Goal: Find specific page/section: Find specific page/section

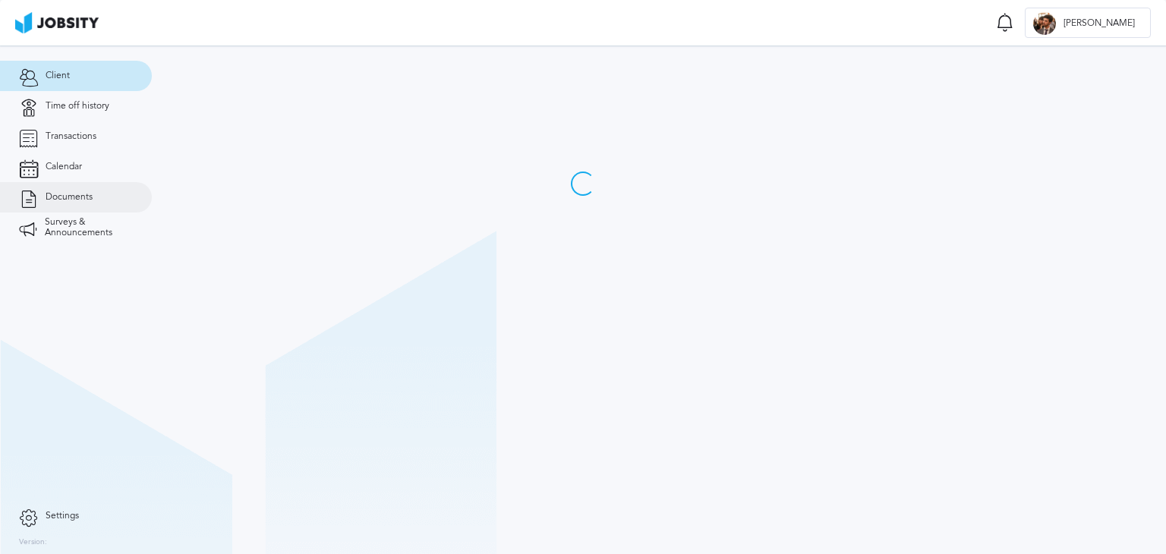
click at [84, 195] on span "Documents" at bounding box center [69, 197] width 47 height 11
click at [82, 206] on link "Documents" at bounding box center [76, 197] width 152 height 30
